Goal: Information Seeking & Learning: Stay updated

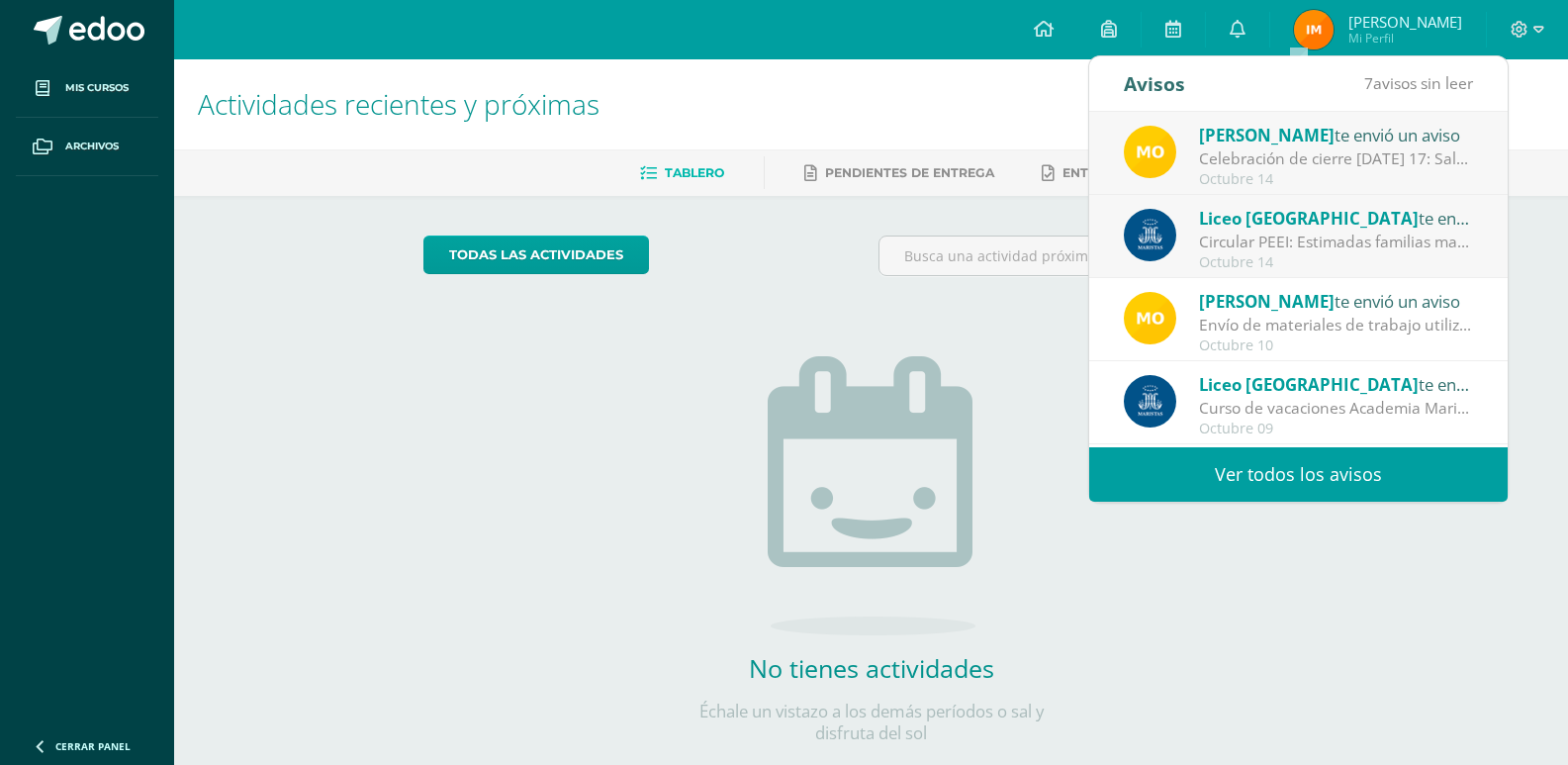
click at [1305, 164] on div "Celebración de cierre [DATE] 17: Saludos estimados padres de familia. Nos encon…" at bounding box center [1337, 159] width 275 height 23
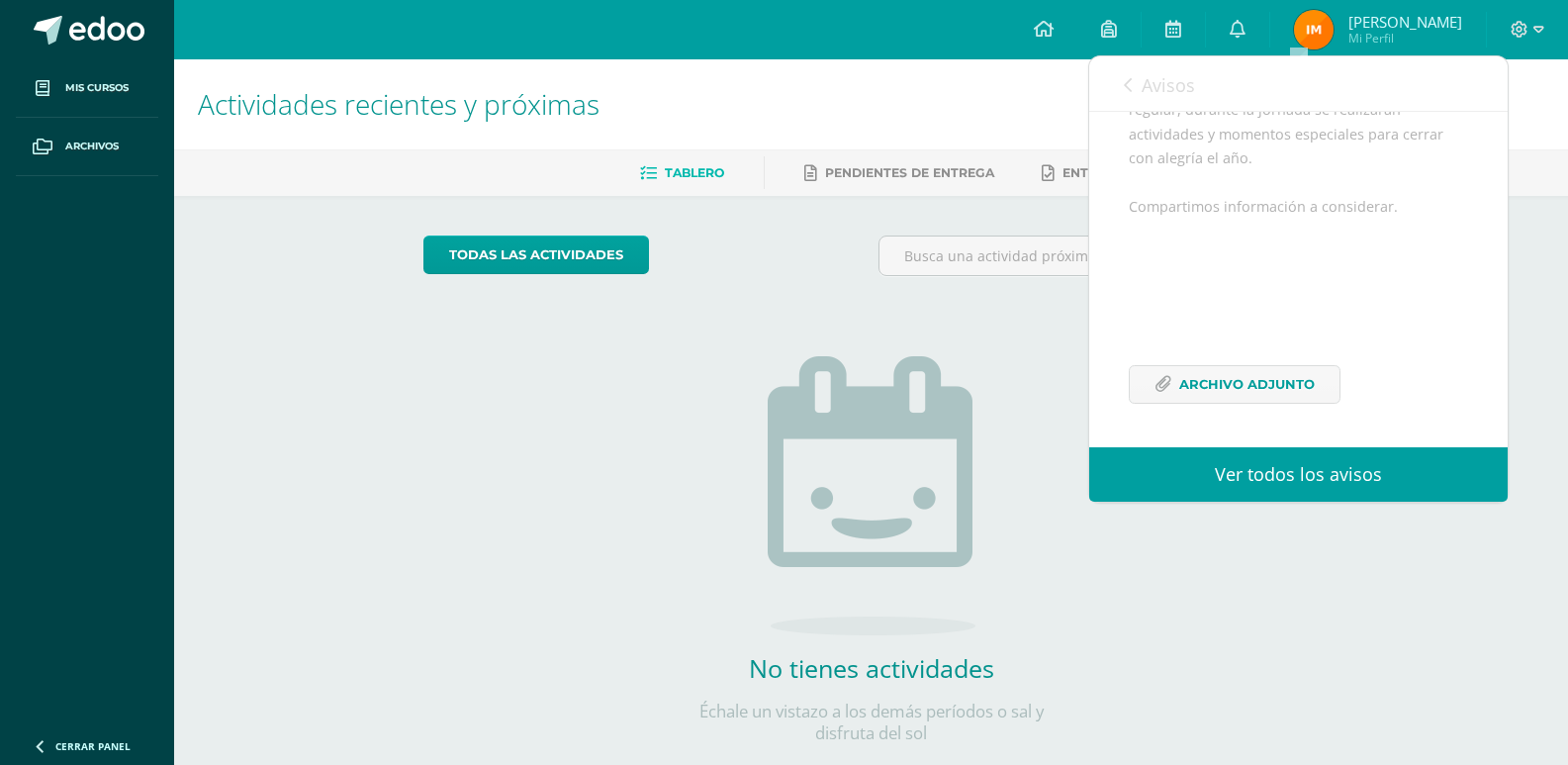
scroll to position [386, 0]
click at [1277, 370] on span "Archivo Adjunto" at bounding box center [1247, 384] width 136 height 37
click at [1131, 86] on icon at bounding box center [1128, 85] width 8 height 16
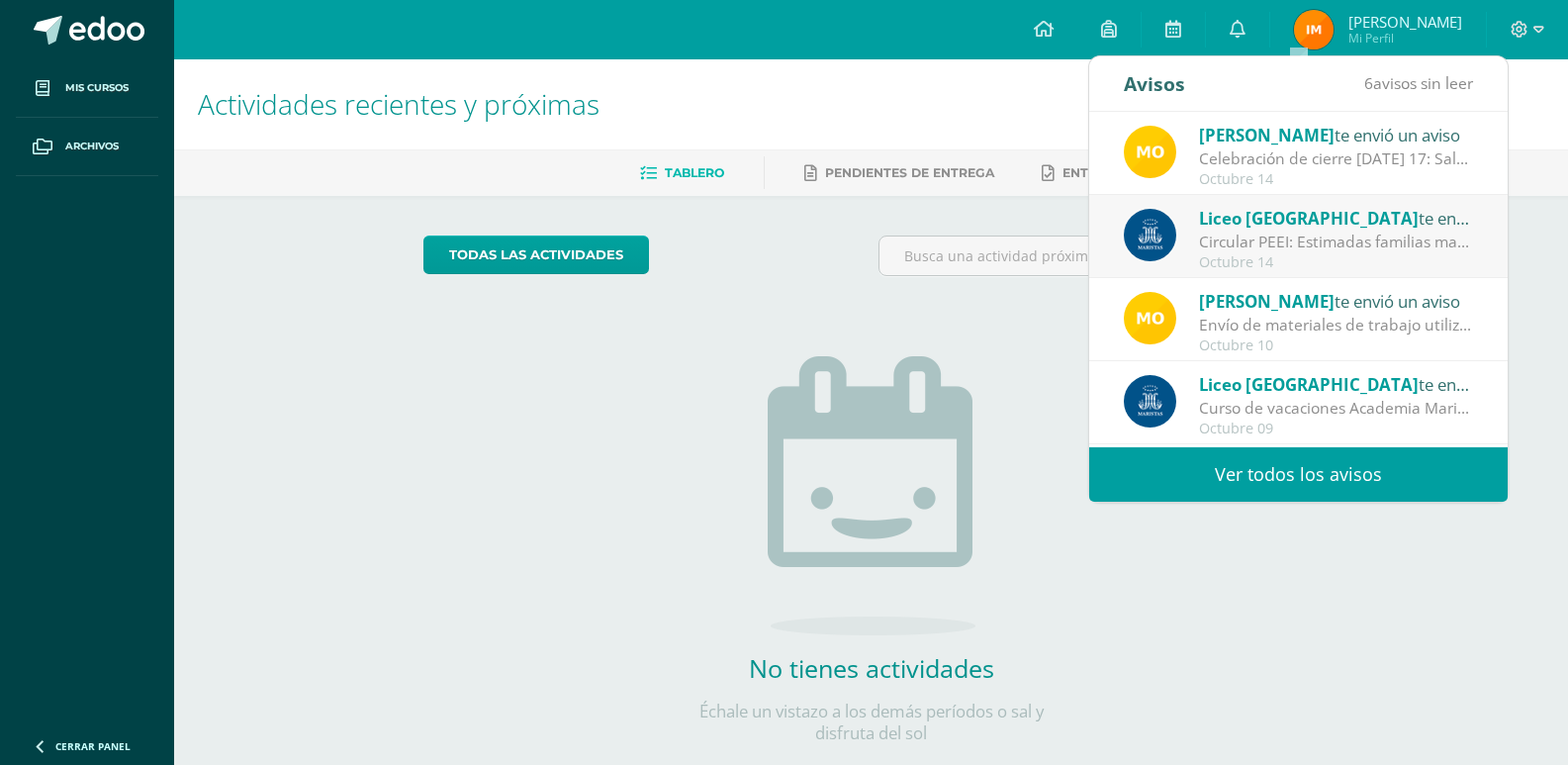
click at [1363, 239] on div "Circular PEEI: Estimadas familias maristas nos complace compartir con ustedes q…" at bounding box center [1337, 242] width 275 height 23
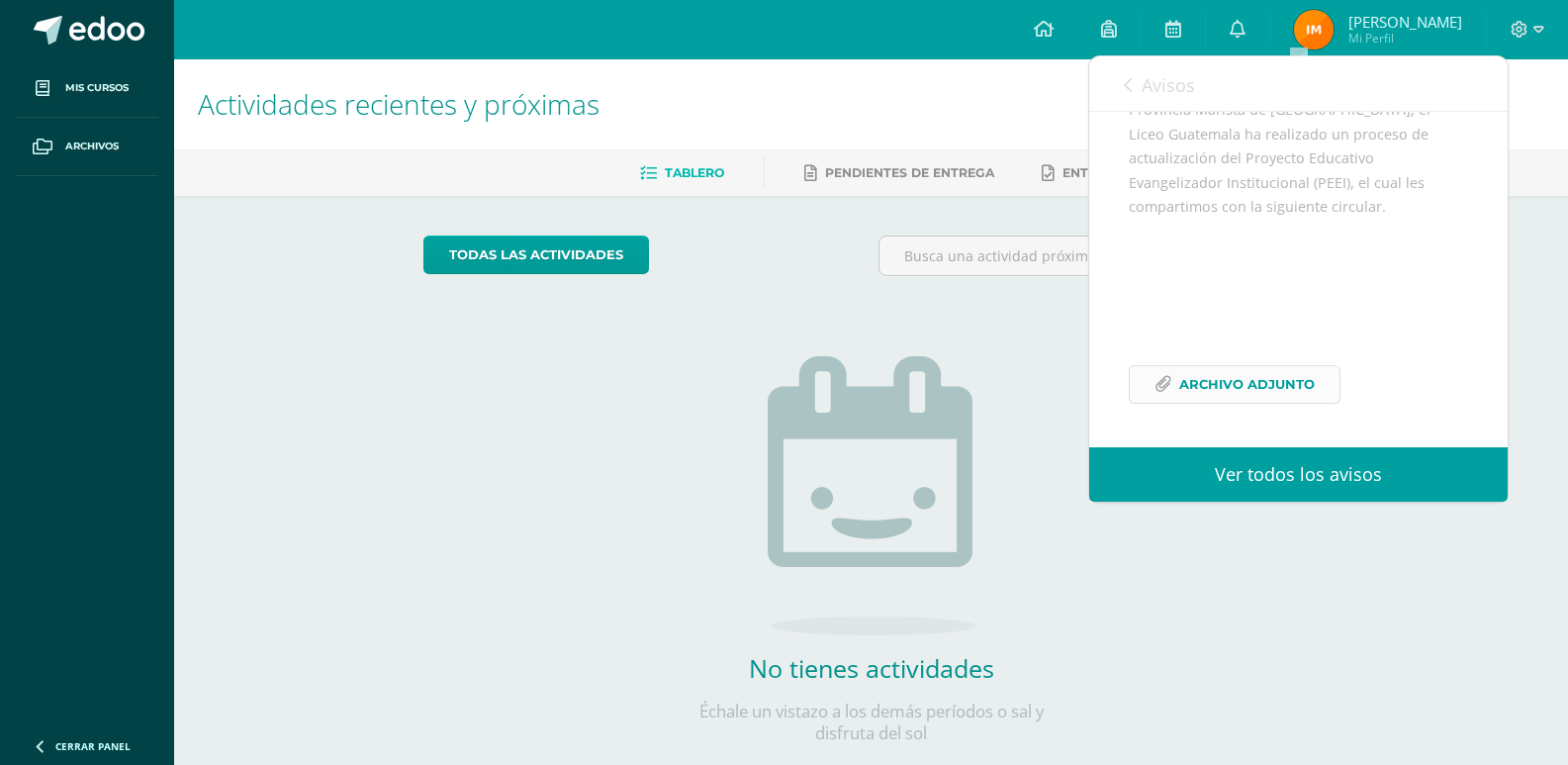
click at [1222, 377] on span "Archivo Adjunto" at bounding box center [1247, 384] width 136 height 37
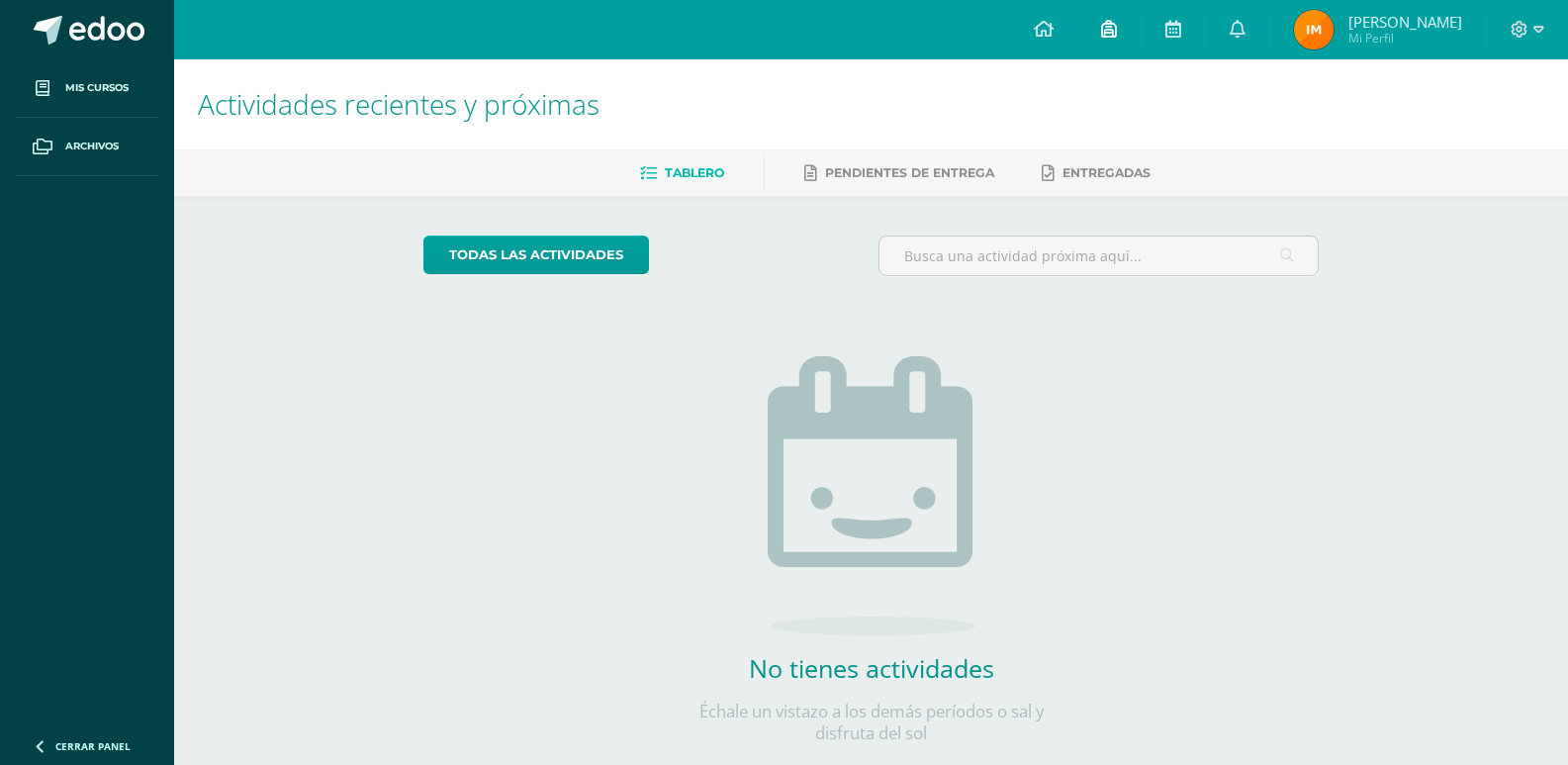
drag, startPoint x: 1510, startPoint y: 333, endPoint x: 1155, endPoint y: 15, distance: 476.6
click at [1510, 331] on div "Actividades recientes y próximas Tablero Pendientes de entrega Entregadas todas…" at bounding box center [872, 433] width 1395 height 747
click at [1259, 35] on link "0" at bounding box center [1238, 30] width 63 height 59
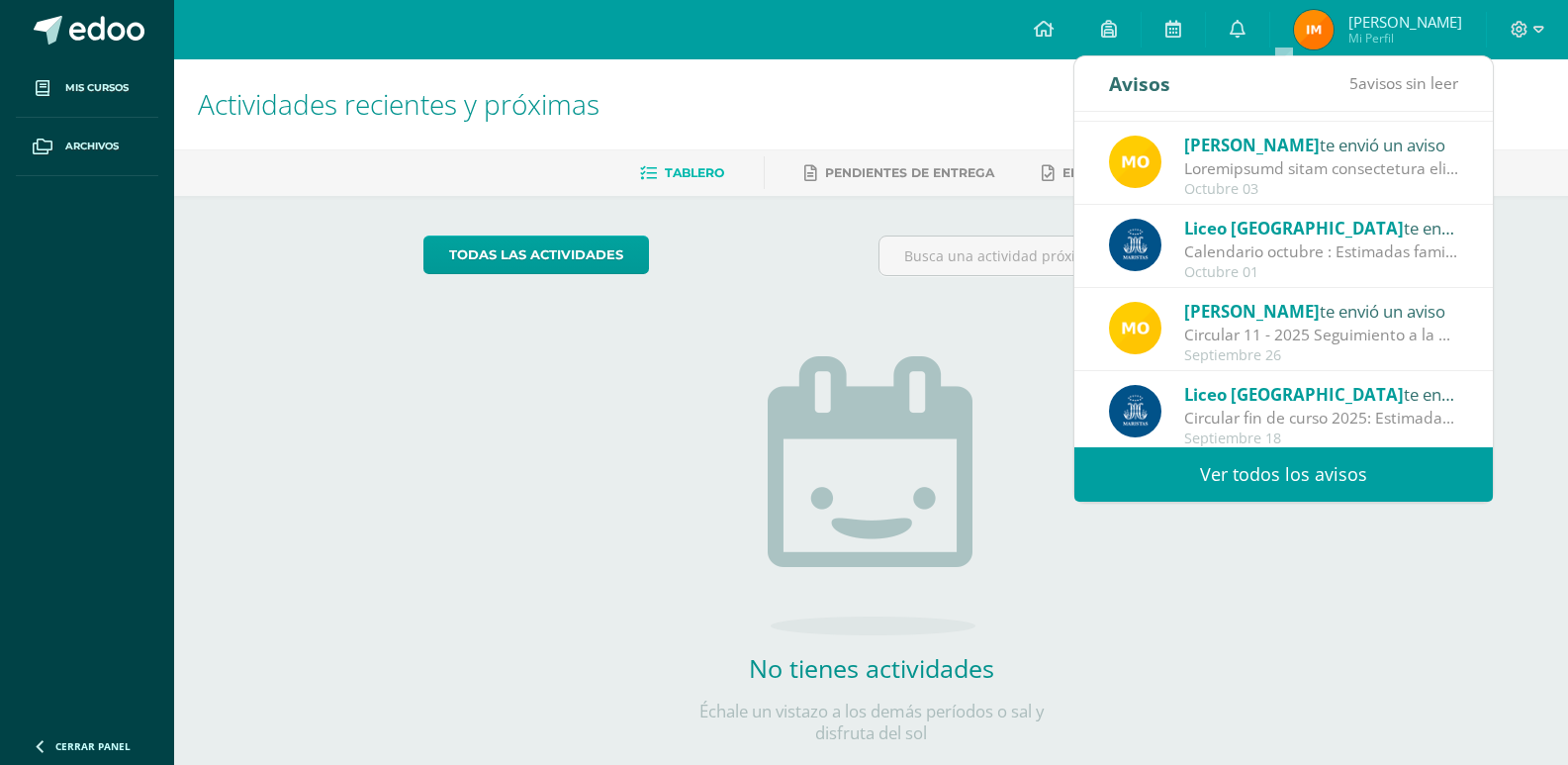
scroll to position [330, 0]
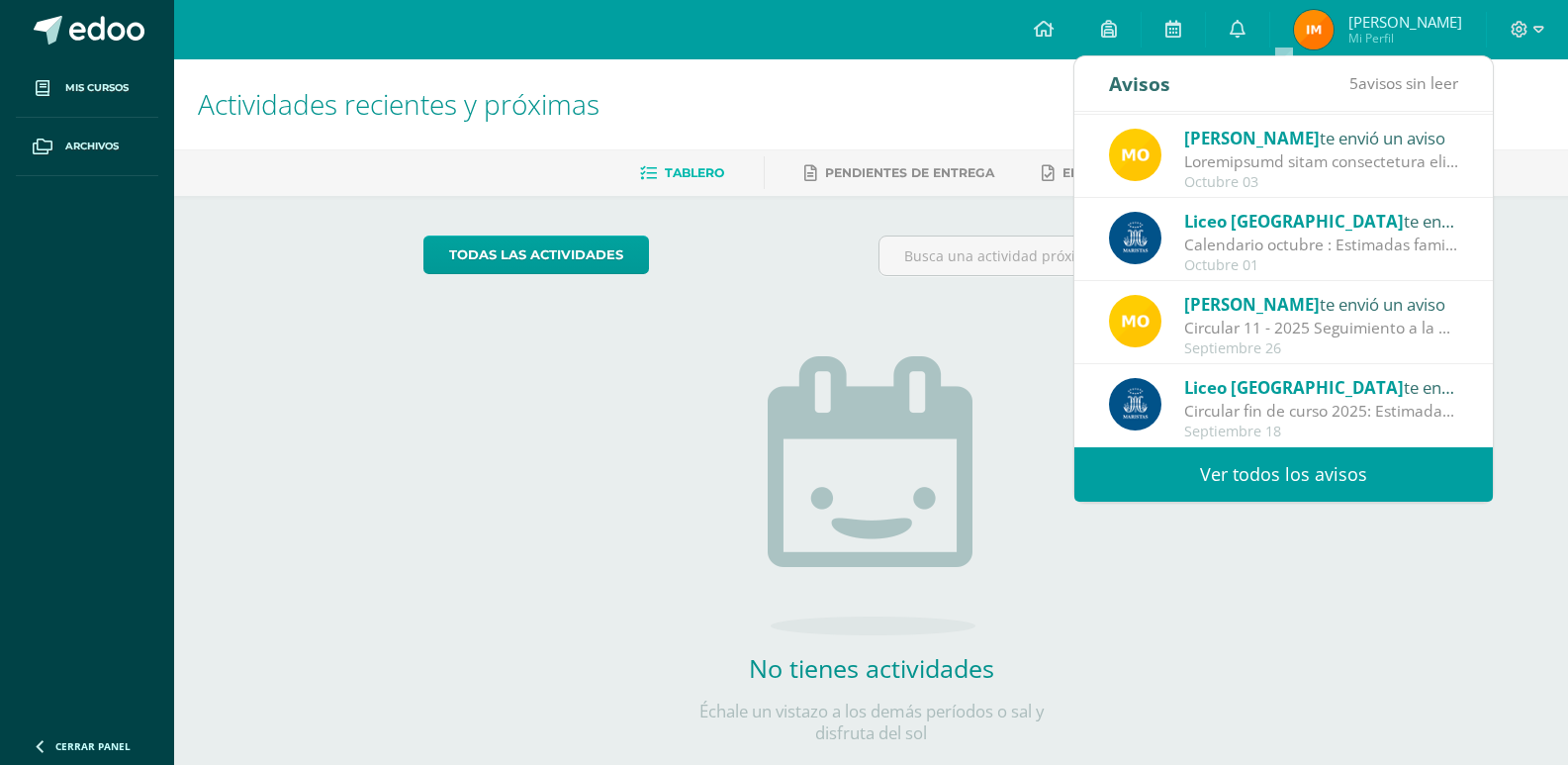
click at [1367, 495] on link "Ver todos los avisos" at bounding box center [1284, 475] width 419 height 55
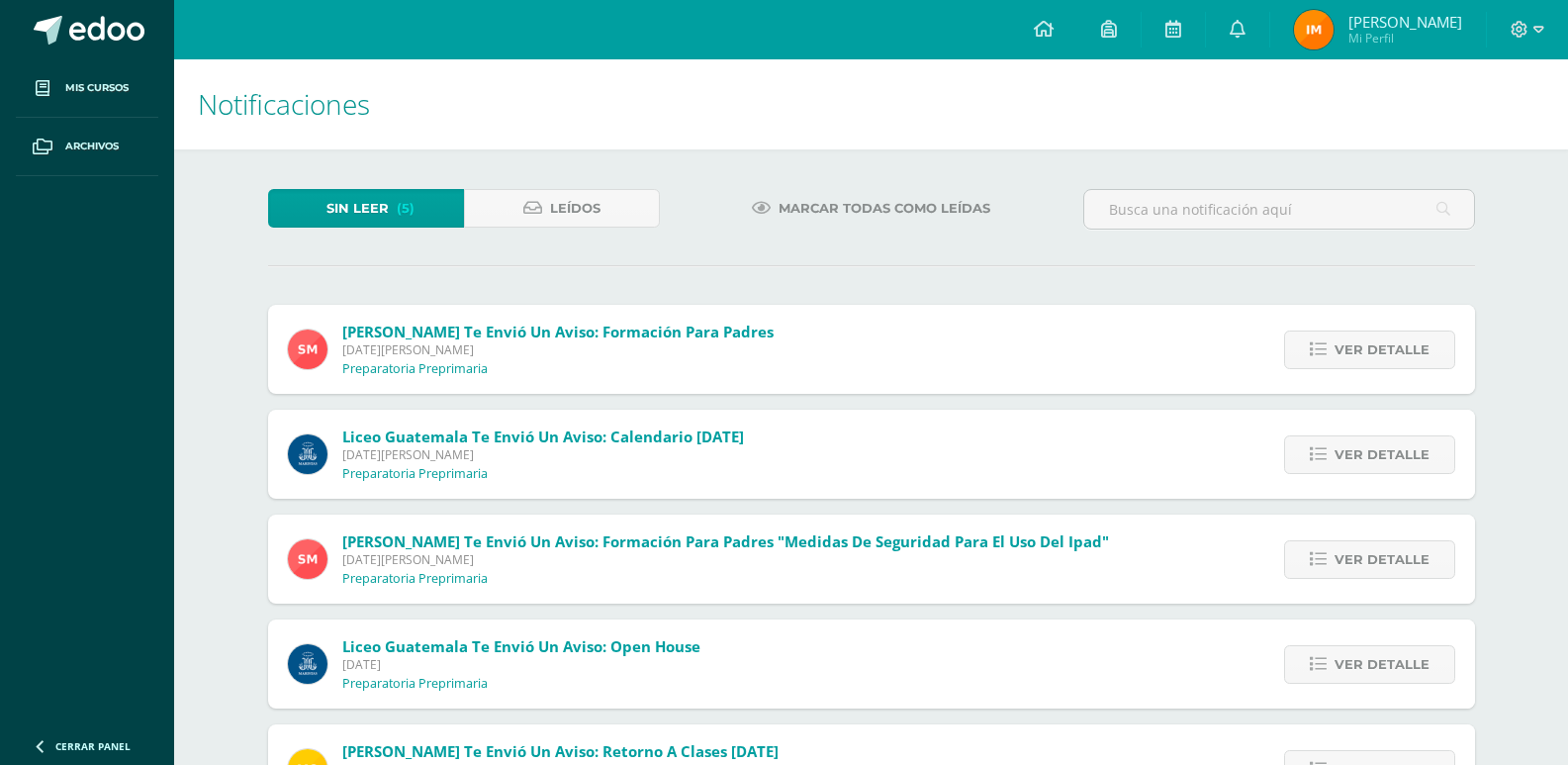
scroll to position [88, 0]
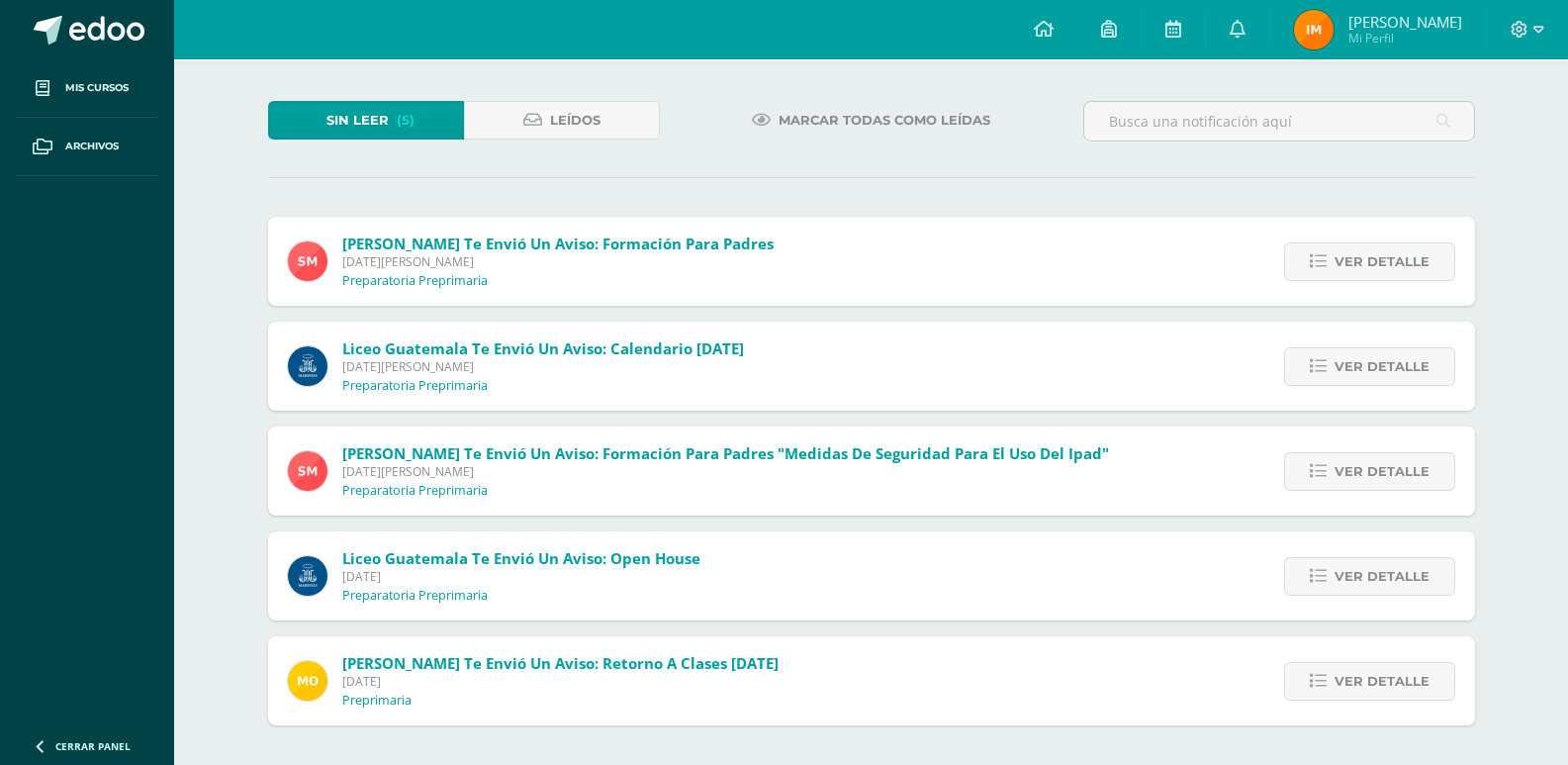
drag, startPoint x: 1581, startPoint y: 320, endPoint x: 1579, endPoint y: 478, distance: 158.0
click at [1567, 478] on html "Mis cursos Archivos Cerrar panel Destrezas de Aprendizaje Matemático Preparator…" at bounding box center [784, 338] width 1568 height 853
click at [499, 120] on link "Leídos" at bounding box center [563, 120] width 196 height 39
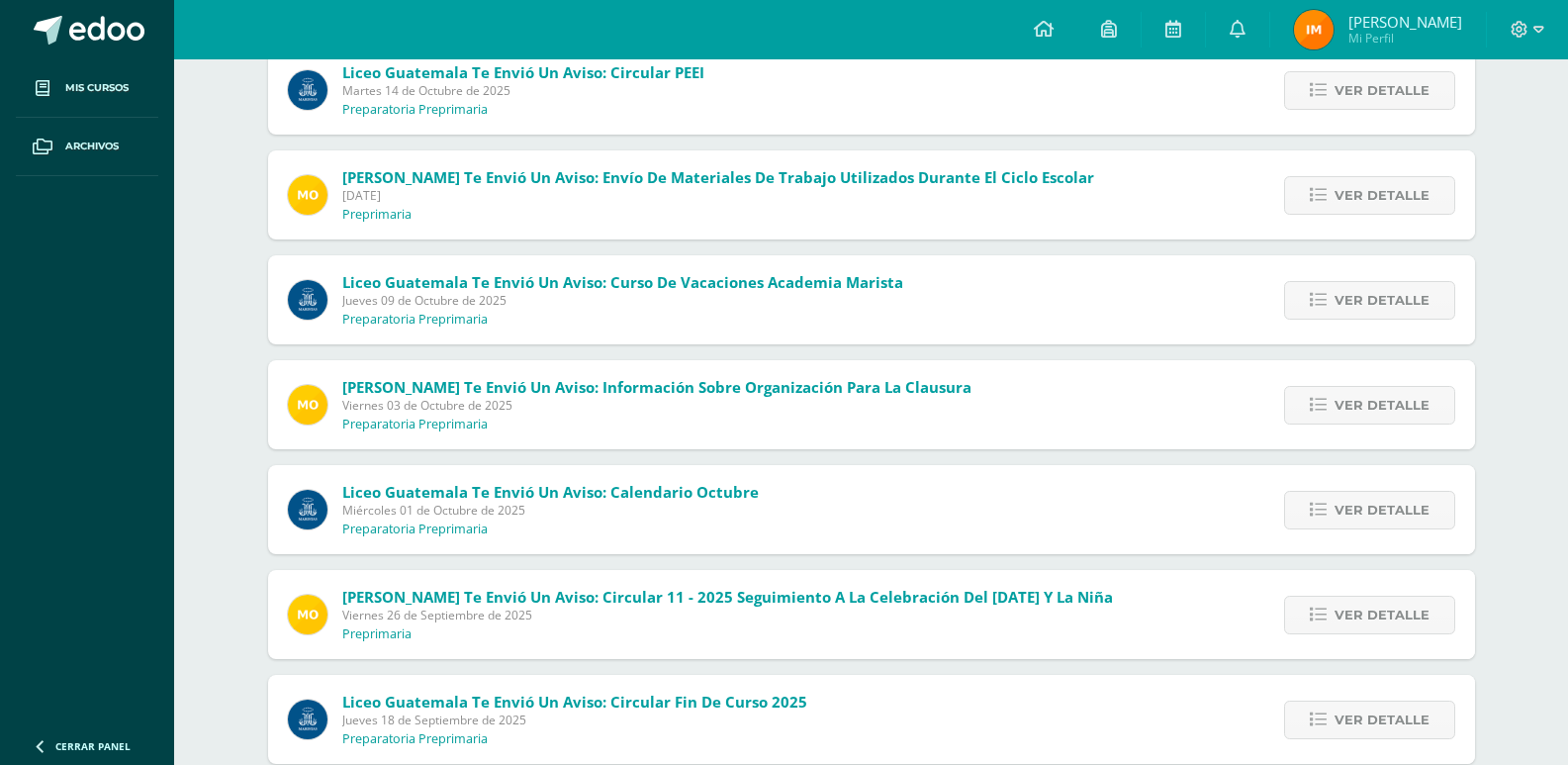
scroll to position [367, 0]
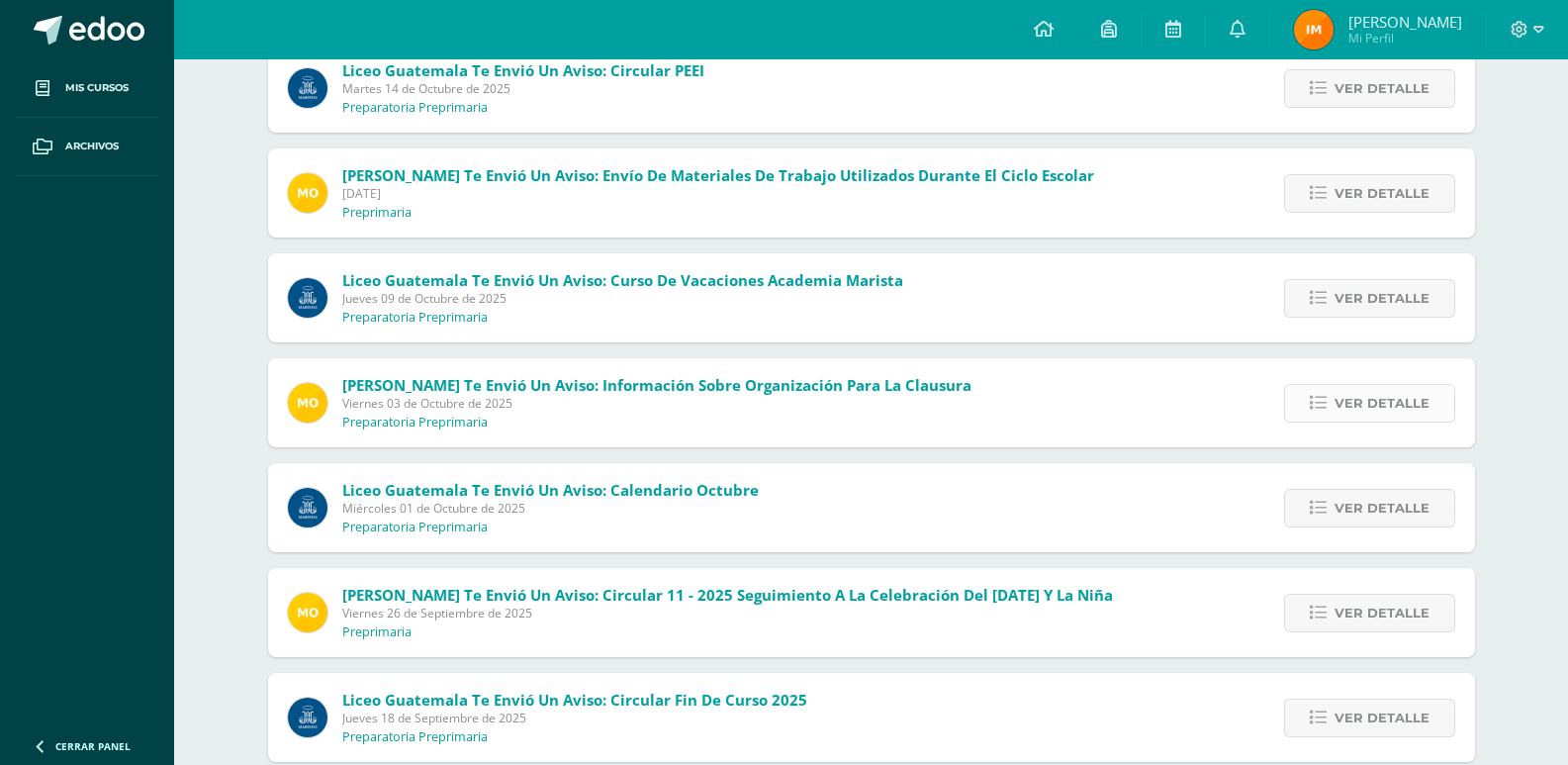
click at [1438, 397] on link "Ver detalle" at bounding box center [1370, 403] width 171 height 39
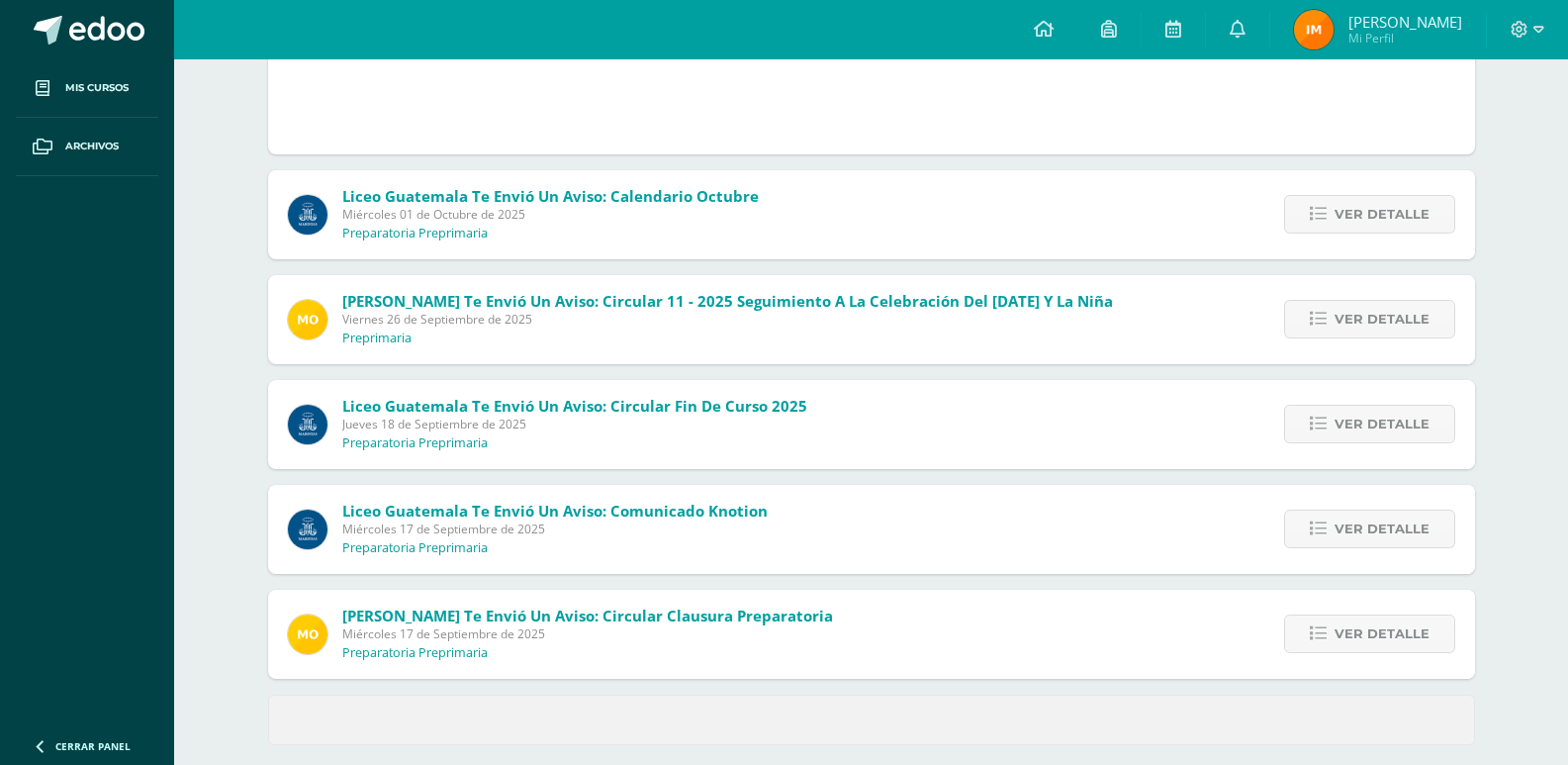
scroll to position [1128, 0]
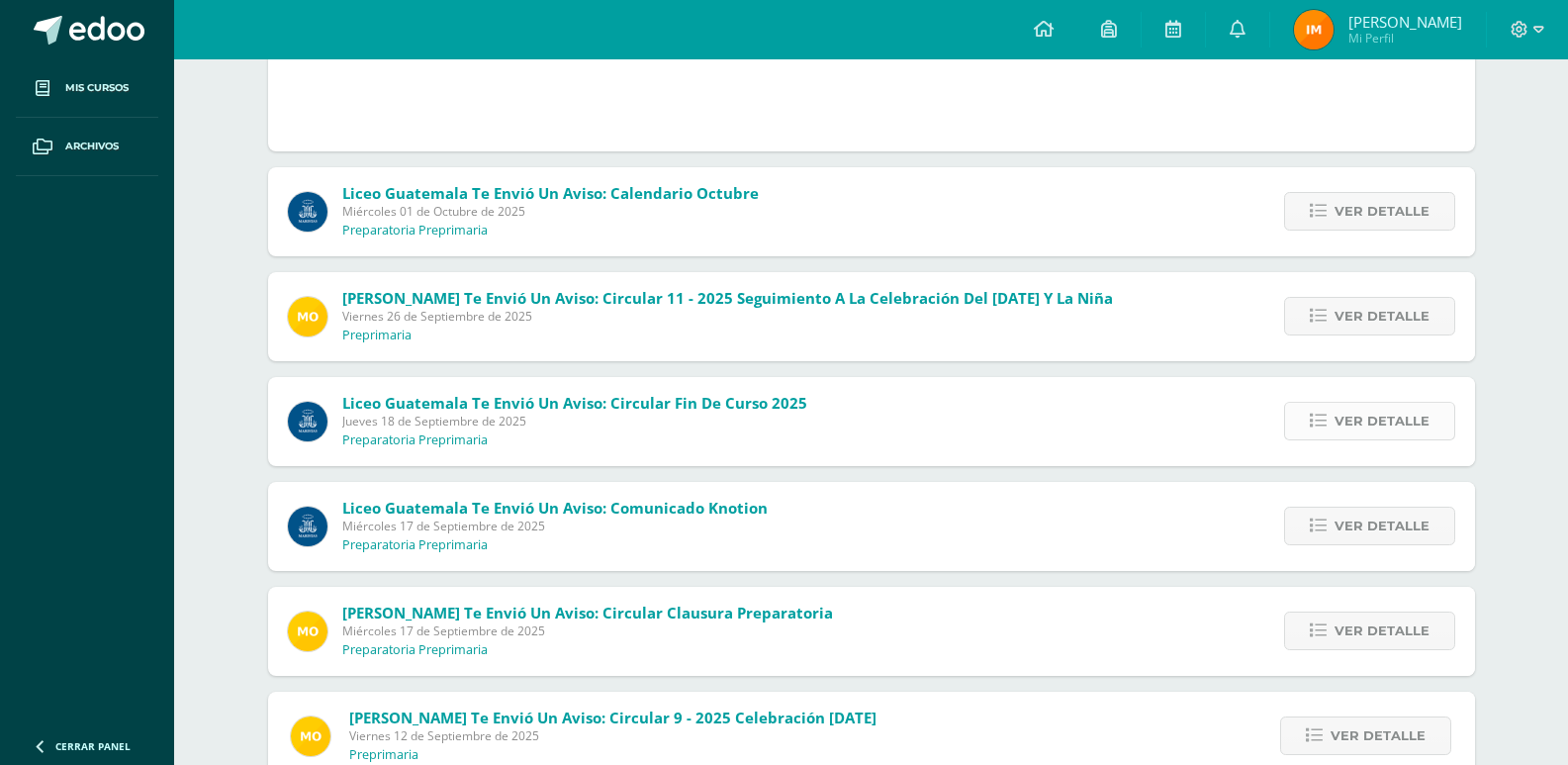
click at [1341, 419] on span "Ver detalle" at bounding box center [1383, 421] width 95 height 37
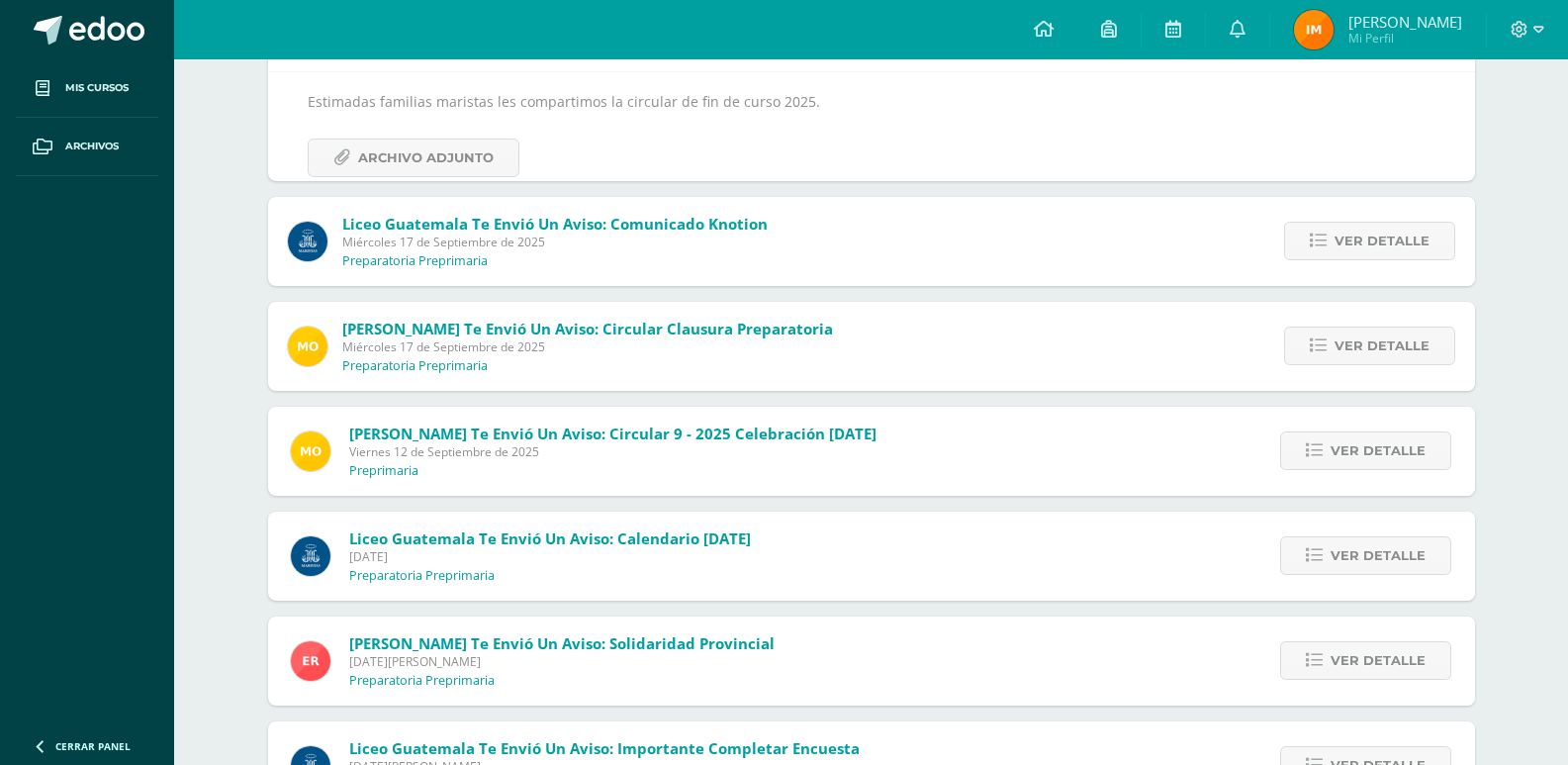
scroll to position [938, 0]
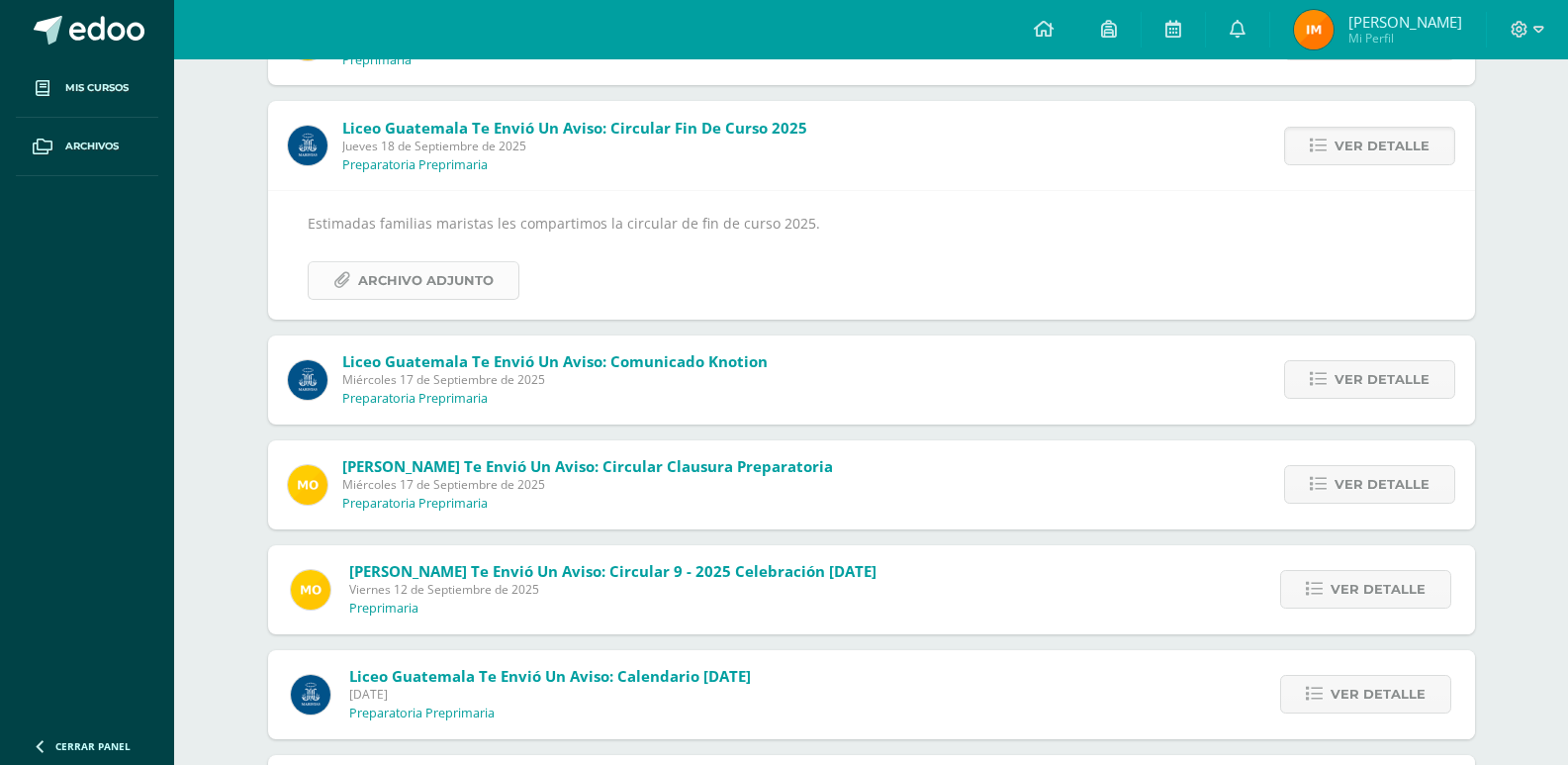
click at [392, 263] on span "Archivo Adjunto" at bounding box center [426, 280] width 136 height 37
click at [1348, 494] on span "Ver detalle" at bounding box center [1383, 485] width 95 height 37
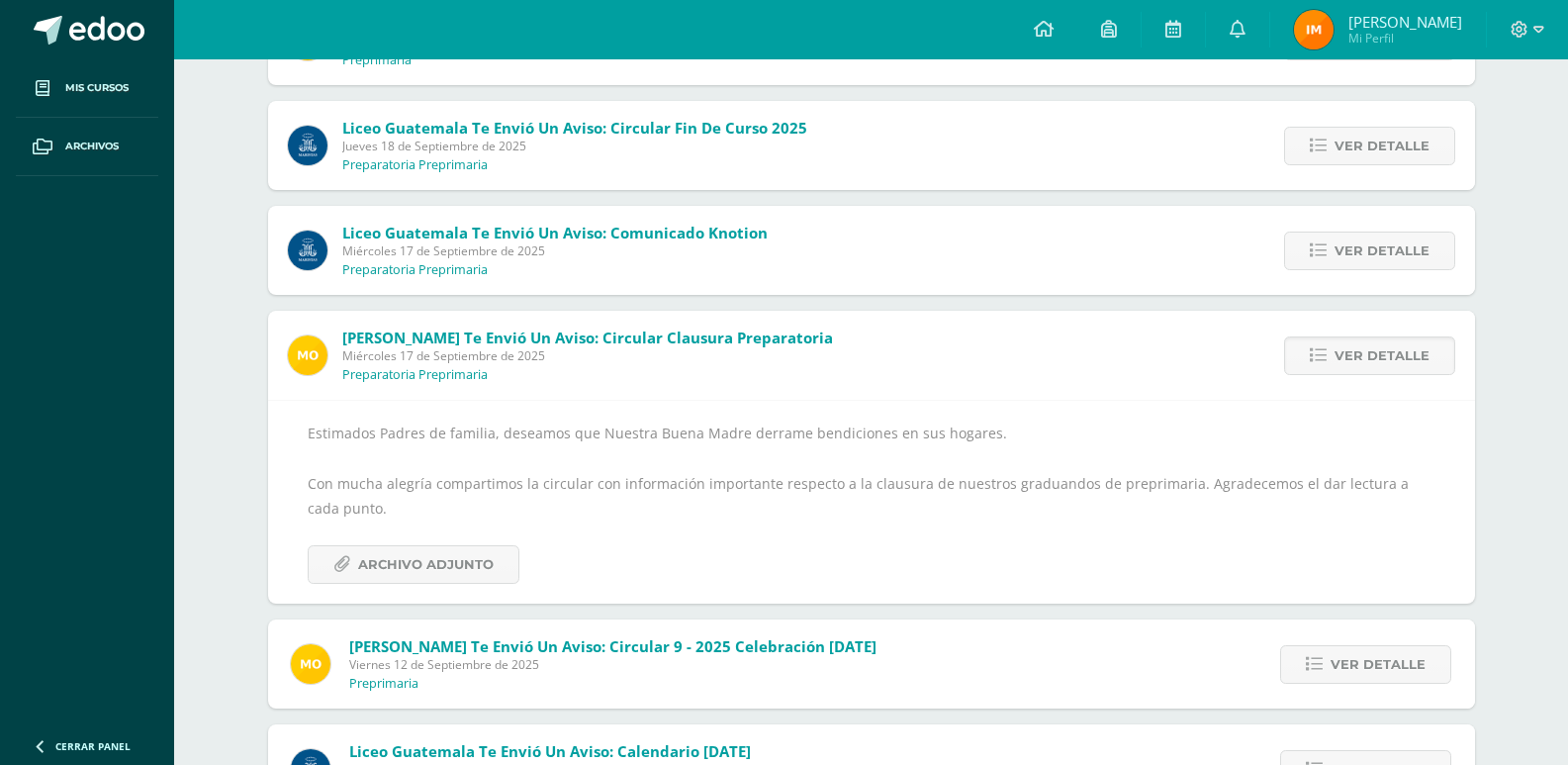
click at [462, 540] on div "Estimados Padres de familia, deseamos que Nuestra Buena Madre derrame bendicion…" at bounding box center [872, 502] width 1128 height 164
click at [466, 569] on span "Archivo Adjunto" at bounding box center [426, 564] width 136 height 37
